Goal: Find specific page/section

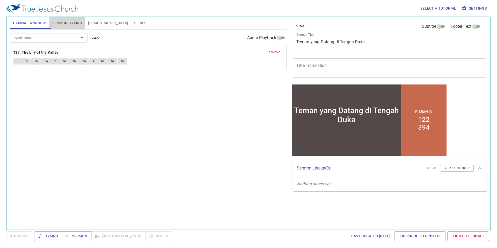
click at [67, 24] on span "Sermon Hymns" at bounding box center [67, 23] width 30 height 6
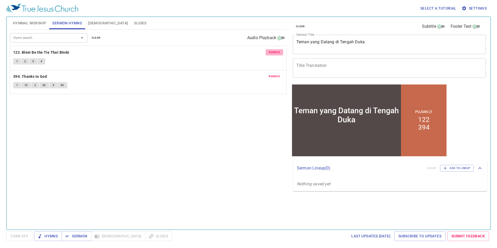
click at [274, 51] on span "remove" at bounding box center [274, 52] width 11 height 5
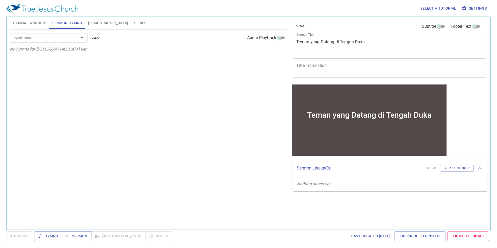
click at [54, 39] on input "Hymn search" at bounding box center [40, 38] width 59 height 6
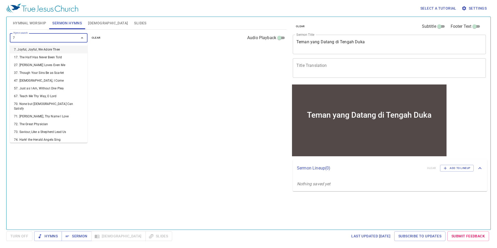
type input "7"
click at [54, 50] on li "7. Joyful, Joyful, We Adore Thee" at bounding box center [49, 50] width 78 height 8
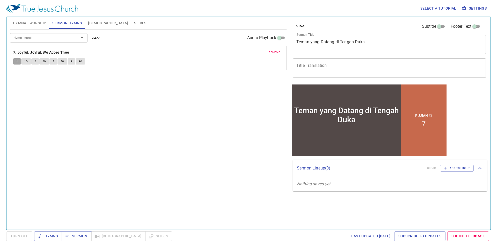
click at [16, 62] on span "1" at bounding box center [17, 61] width 2 height 5
click at [29, 63] on button "1C" at bounding box center [26, 61] width 10 height 6
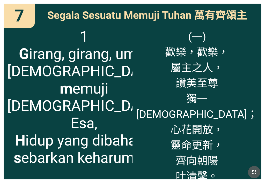
click at [207, 165] on icon "button" at bounding box center [254, 172] width 6 height 6
